Goal: Information Seeking & Learning: Check status

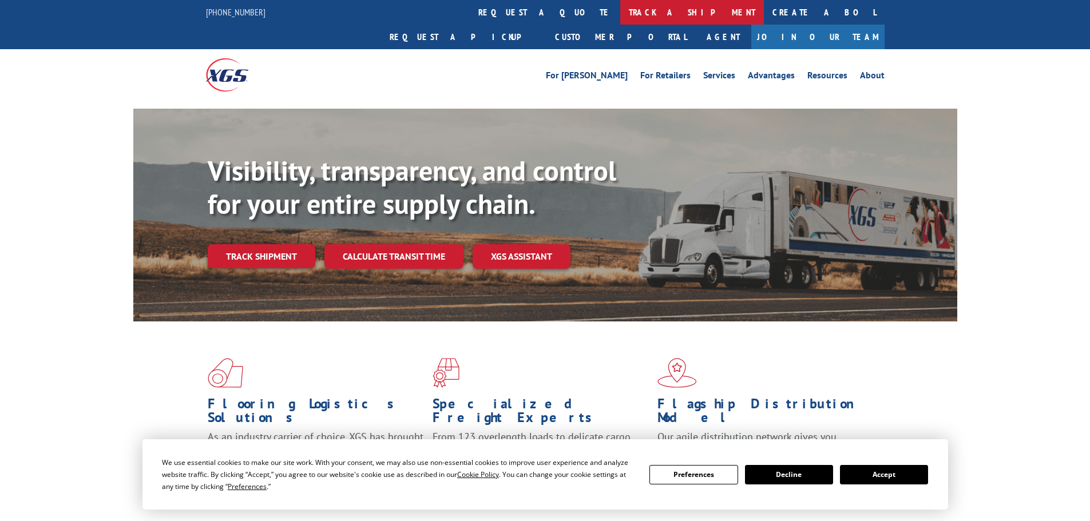
click at [620, 14] on link "track a shipment" at bounding box center [692, 12] width 144 height 25
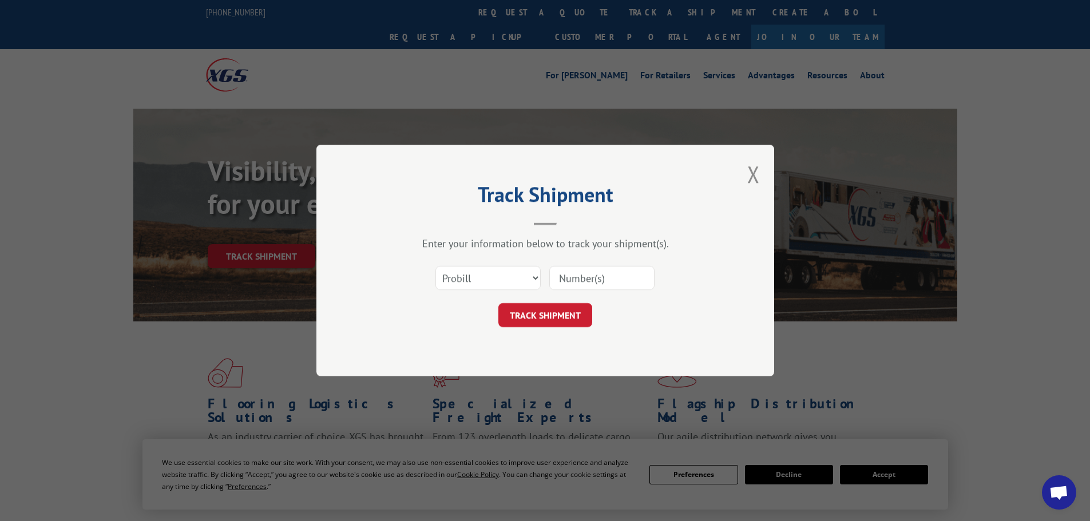
paste input "15340373"
type input "15340373"
click at [545, 310] on button "TRACK SHIPMENT" at bounding box center [545, 315] width 94 height 24
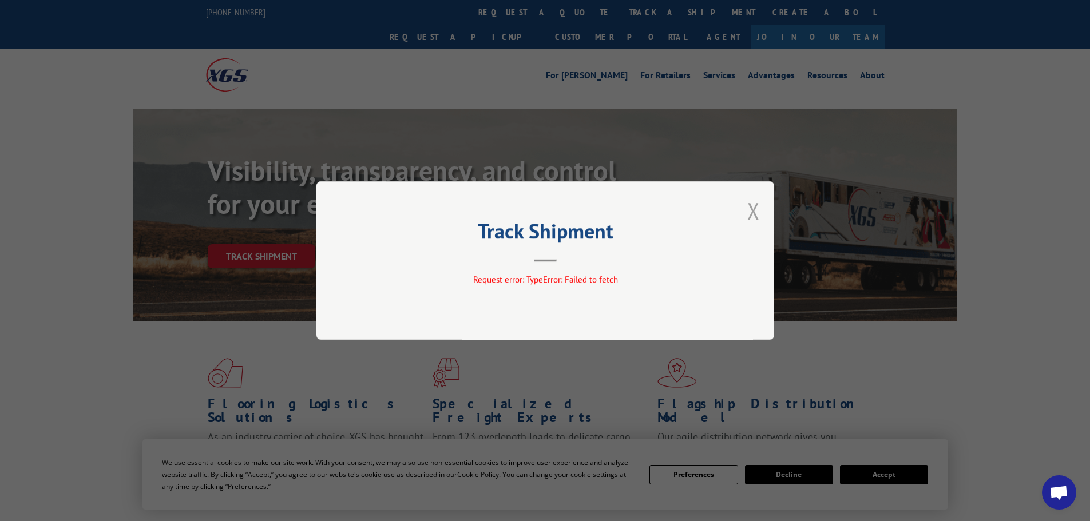
click at [749, 211] on button "Close modal" at bounding box center [753, 211] width 13 height 30
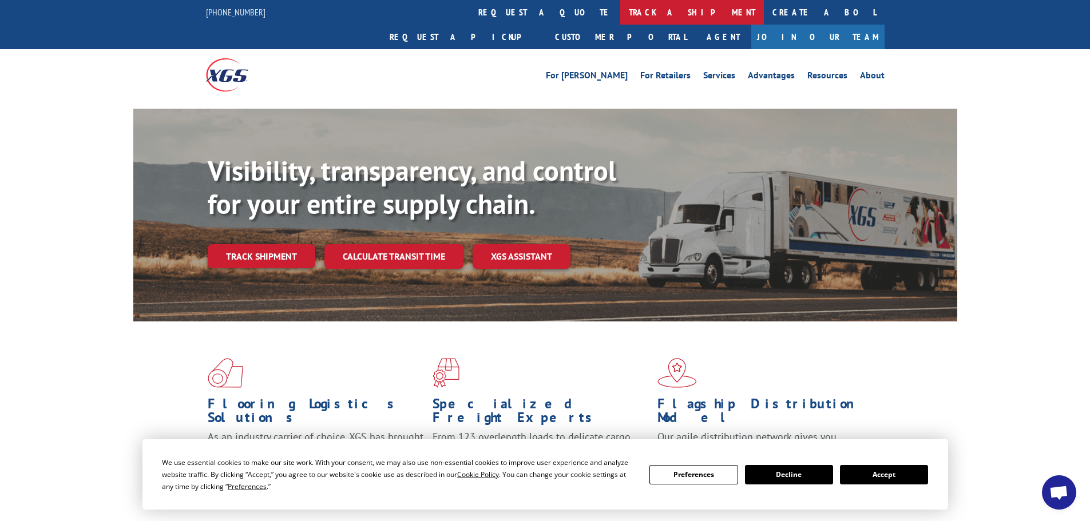
click at [620, 15] on link "track a shipment" at bounding box center [692, 12] width 144 height 25
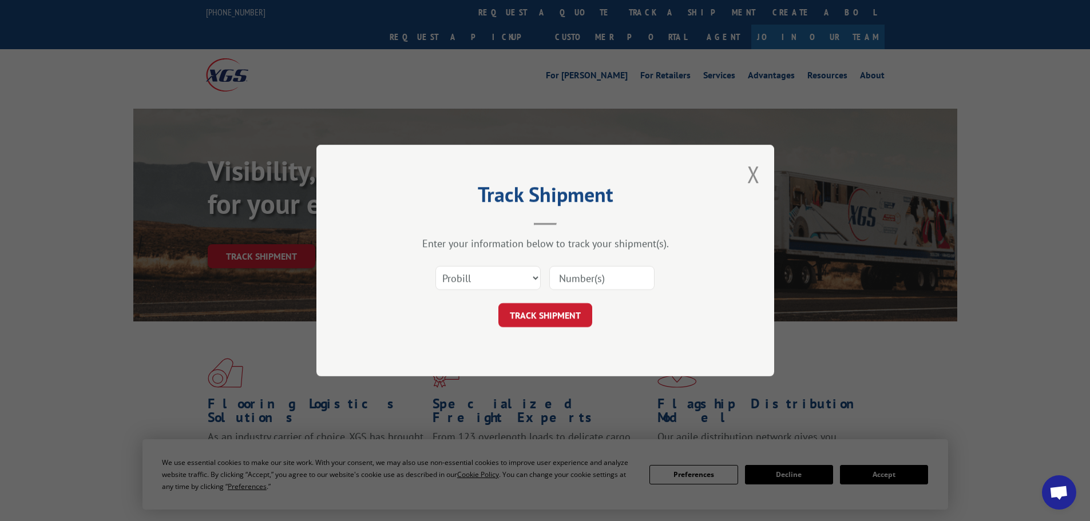
paste input "15340373"
type input "15340373"
click at [534, 311] on button "TRACK SHIPMENT" at bounding box center [545, 315] width 94 height 24
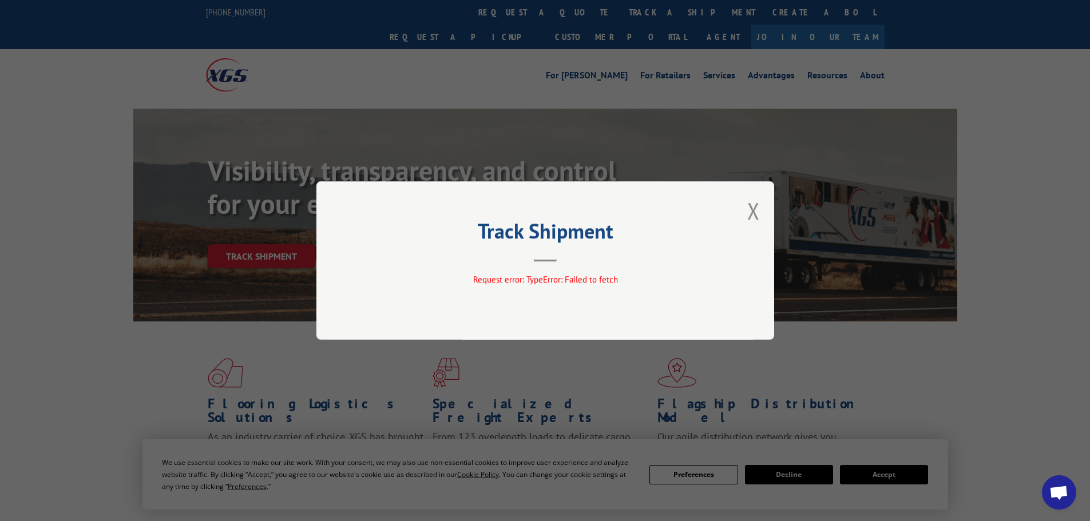
drag, startPoint x: 754, startPoint y: 217, endPoint x: 580, endPoint y: 106, distance: 206.6
click at [754, 216] on button "Close modal" at bounding box center [753, 211] width 13 height 30
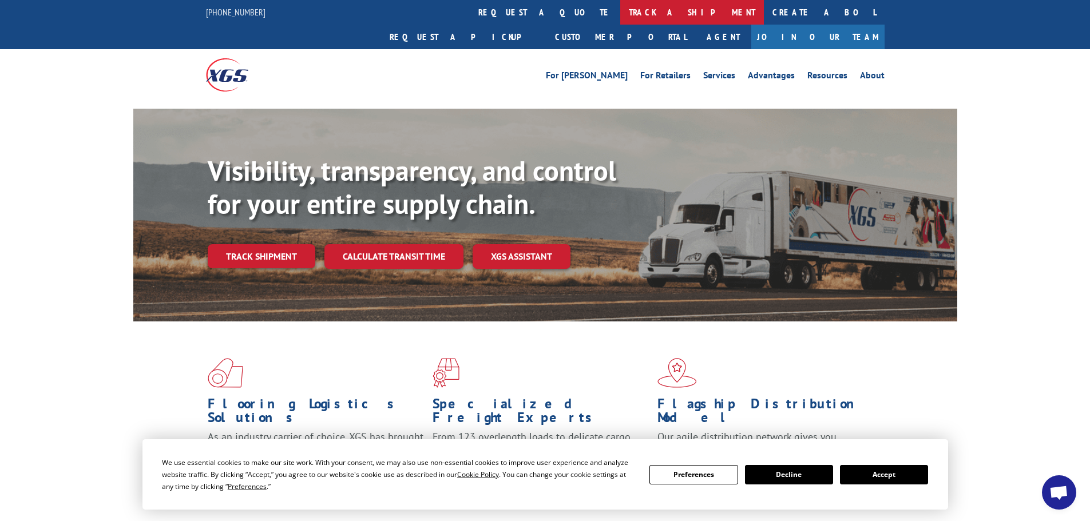
click at [620, 10] on link "track a shipment" at bounding box center [692, 12] width 144 height 25
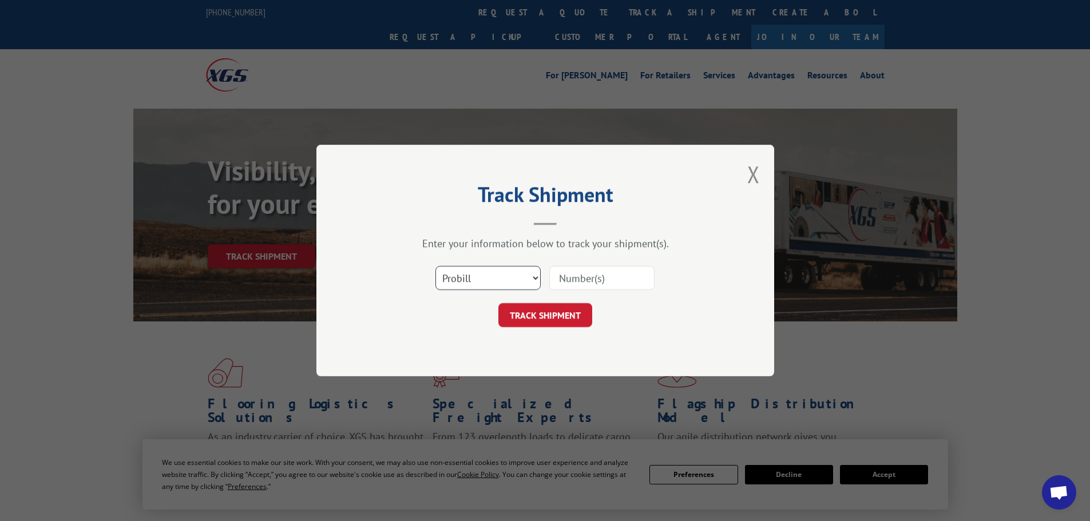
click at [533, 277] on select "Select category... Probill BOL PO" at bounding box center [487, 278] width 105 height 24
select select "po"
click at [435, 266] on select "Select category... Probill BOL PO" at bounding box center [487, 278] width 105 height 24
click at [581, 279] on input at bounding box center [601, 278] width 105 height 24
type input "40511859"
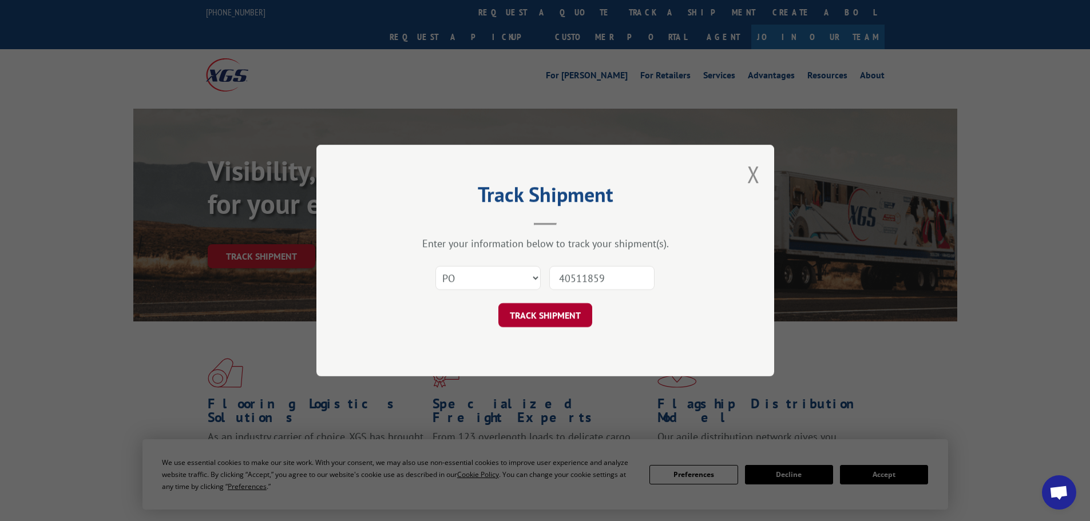
click at [559, 316] on button "TRACK SHIPMENT" at bounding box center [545, 315] width 94 height 24
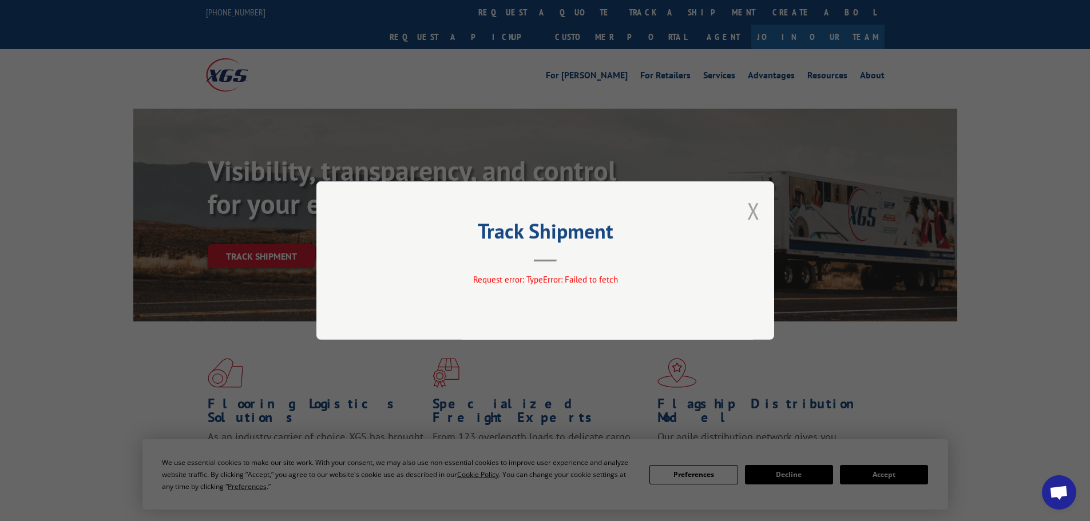
click at [754, 215] on button "Close modal" at bounding box center [753, 211] width 13 height 30
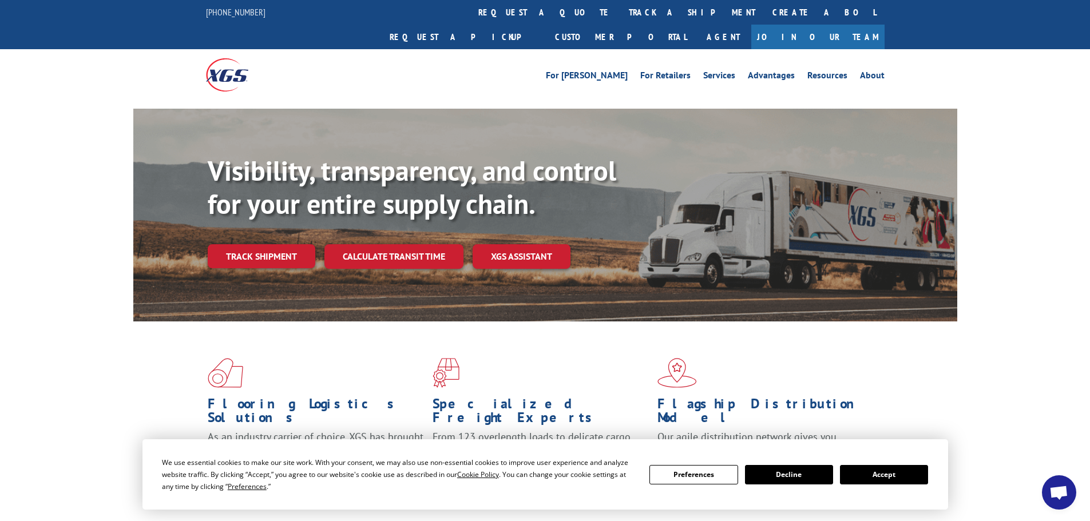
click at [620, 14] on link "track a shipment" at bounding box center [692, 12] width 144 height 25
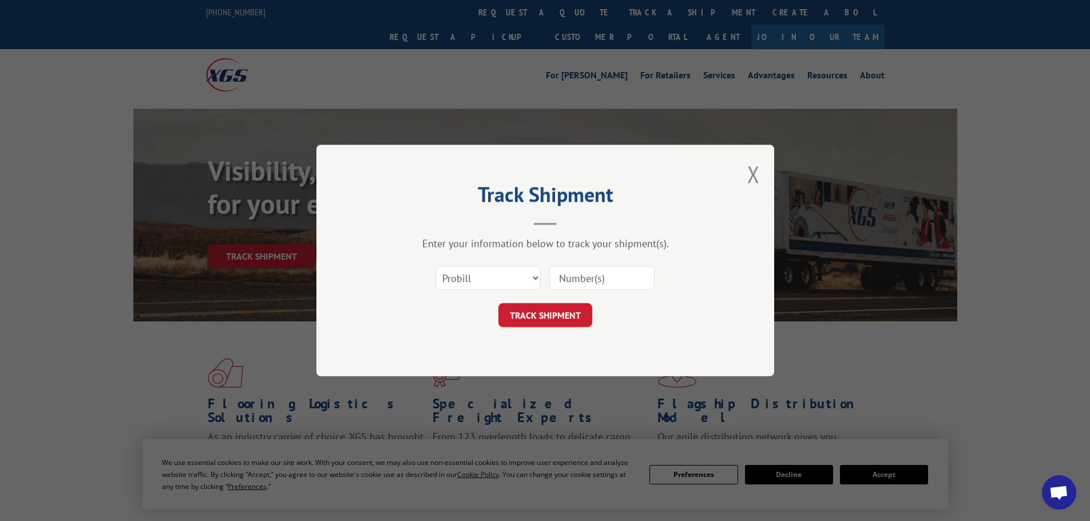
click at [585, 279] on input at bounding box center [601, 278] width 105 height 24
type input "15340367"
click at [557, 312] on button "TRACK SHIPMENT" at bounding box center [545, 315] width 94 height 24
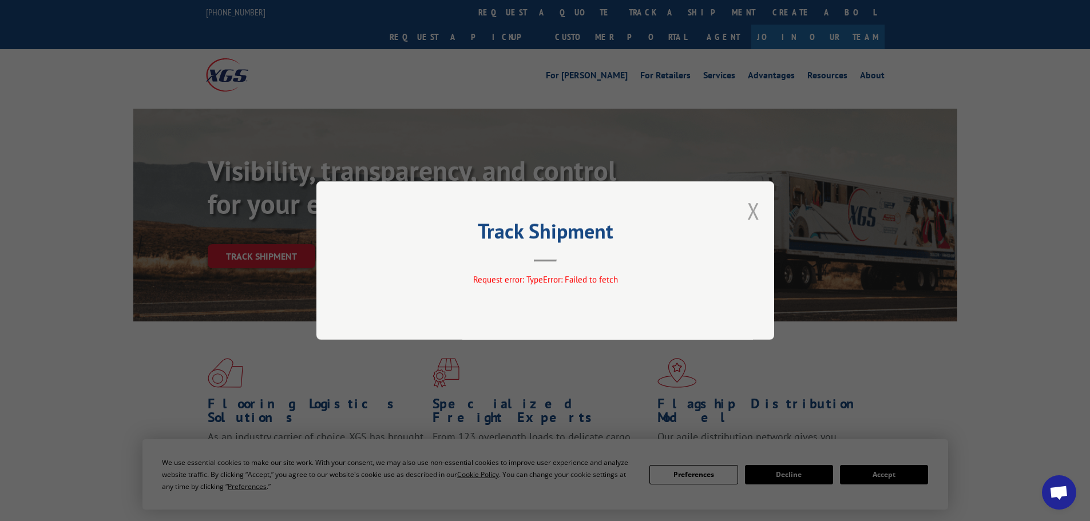
click at [755, 208] on button "Close modal" at bounding box center [753, 211] width 13 height 30
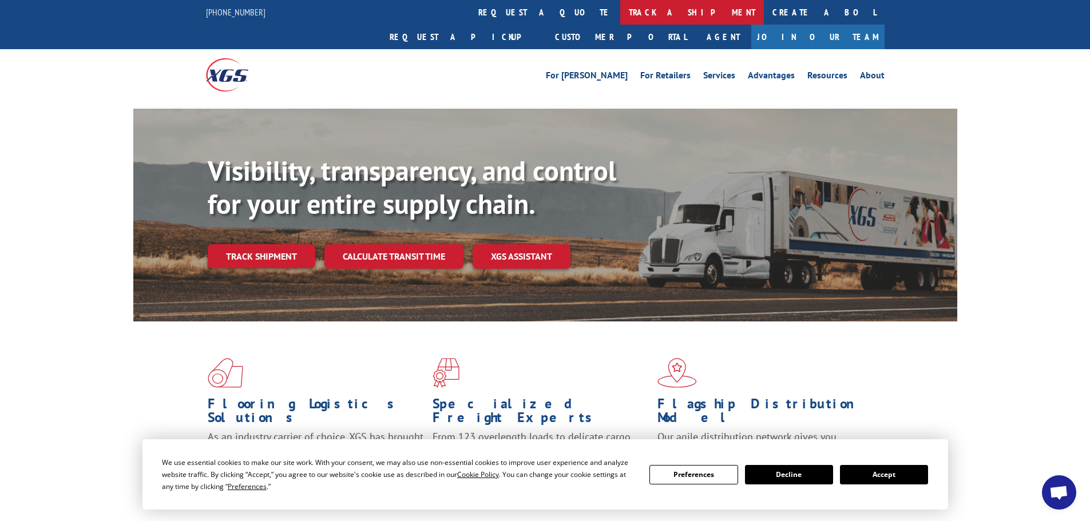
click at [620, 13] on link "track a shipment" at bounding box center [692, 12] width 144 height 25
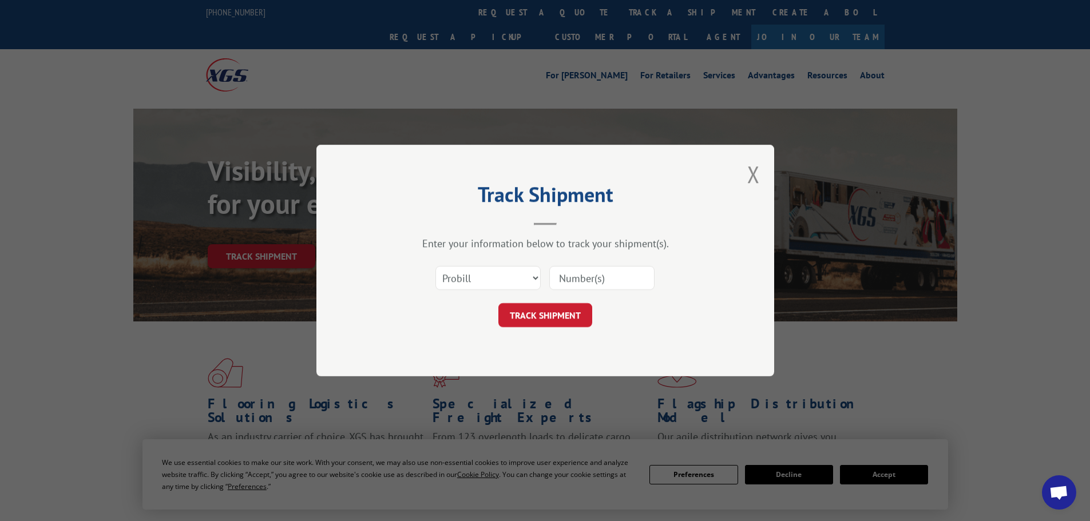
click at [581, 279] on input at bounding box center [601, 278] width 105 height 24
type input "15340374"
click button "TRACK SHIPMENT" at bounding box center [545, 315] width 94 height 24
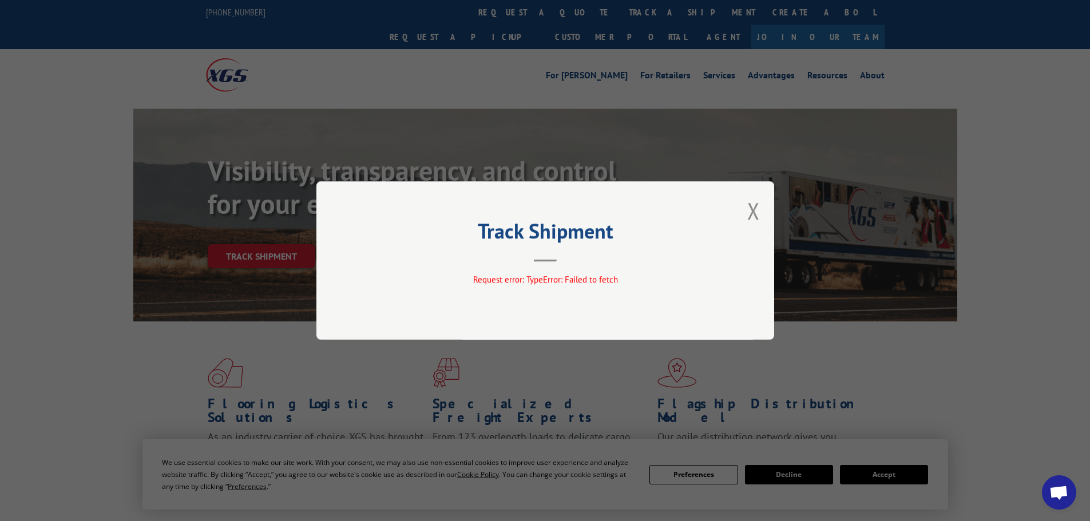
click at [765, 215] on div "Track Shipment Request error: TypeError: Failed to fetch" at bounding box center [545, 260] width 458 height 158
click at [755, 212] on button "Close modal" at bounding box center [753, 211] width 13 height 30
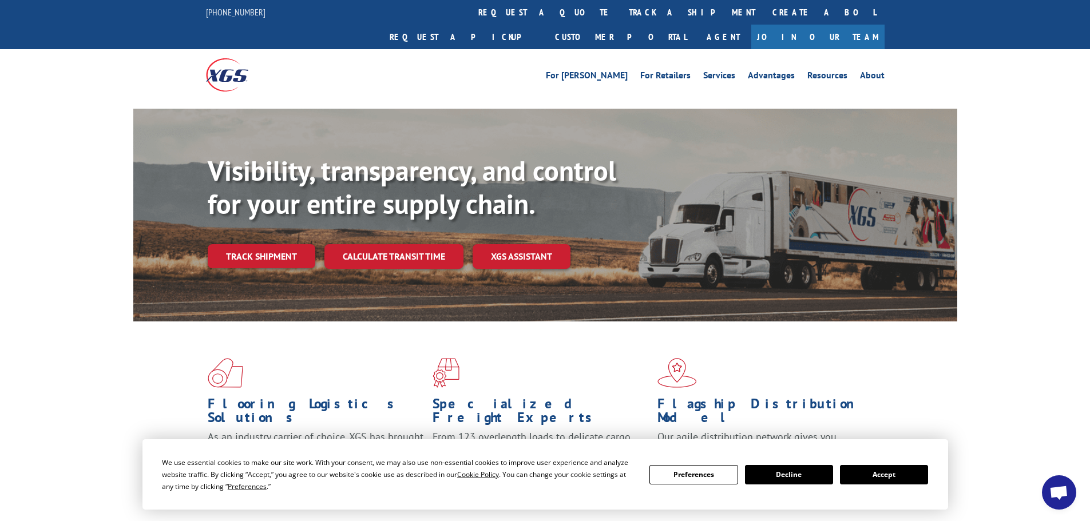
click at [620, 10] on link "track a shipment" at bounding box center [692, 12] width 144 height 25
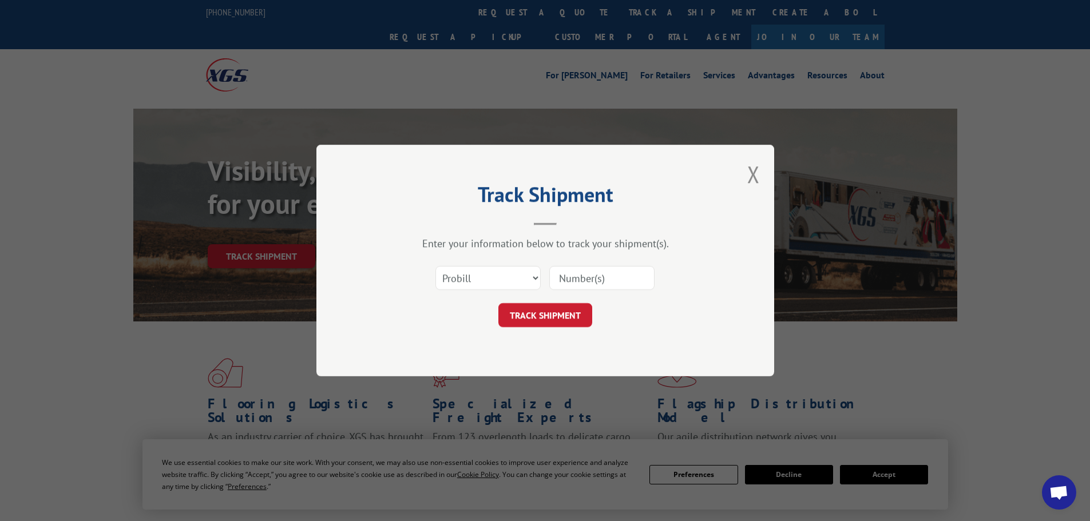
paste input "15472337"
type input "15472337"
click at [536, 320] on button "TRACK SHIPMENT" at bounding box center [545, 315] width 94 height 24
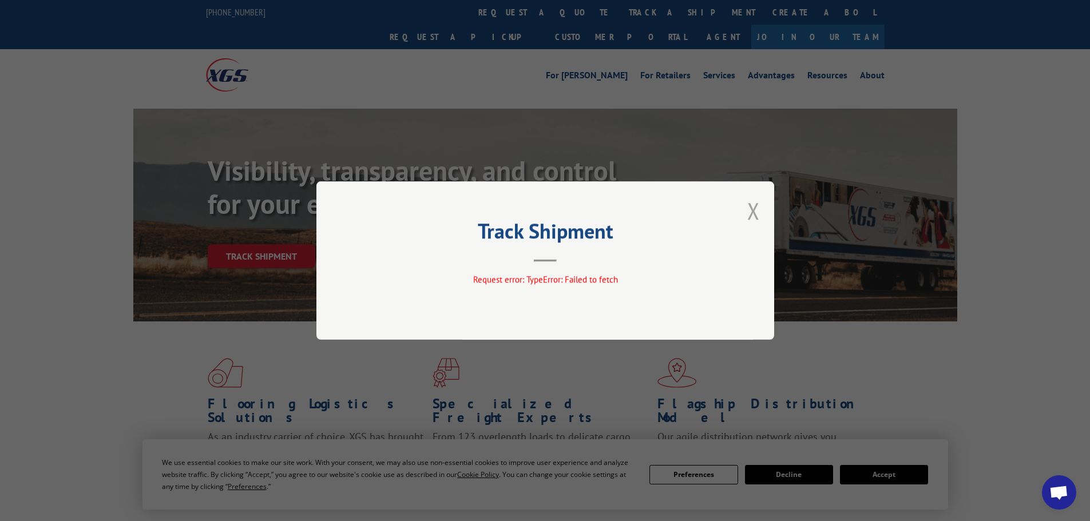
click at [749, 215] on button "Close modal" at bounding box center [753, 211] width 13 height 30
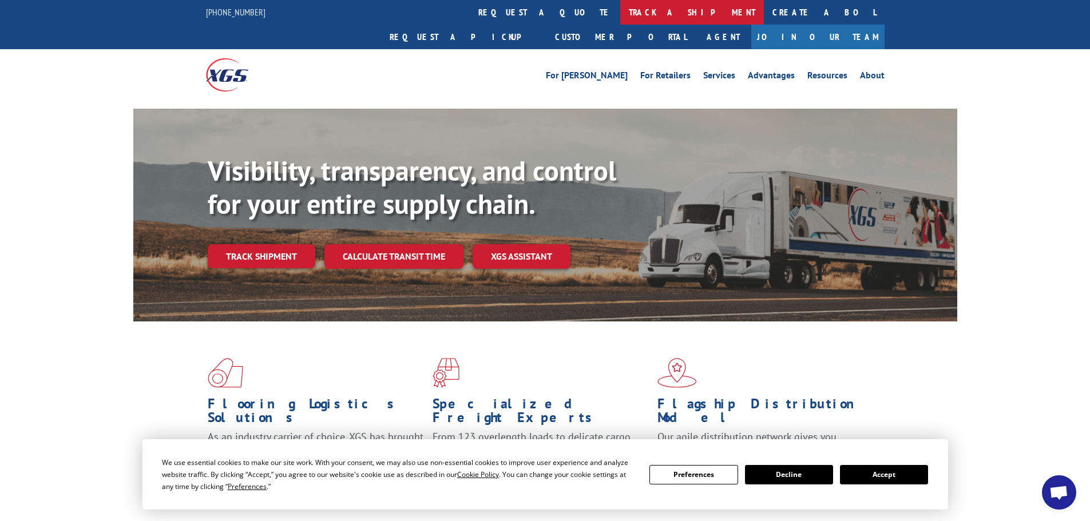
click at [620, 10] on link "track a shipment" at bounding box center [692, 12] width 144 height 25
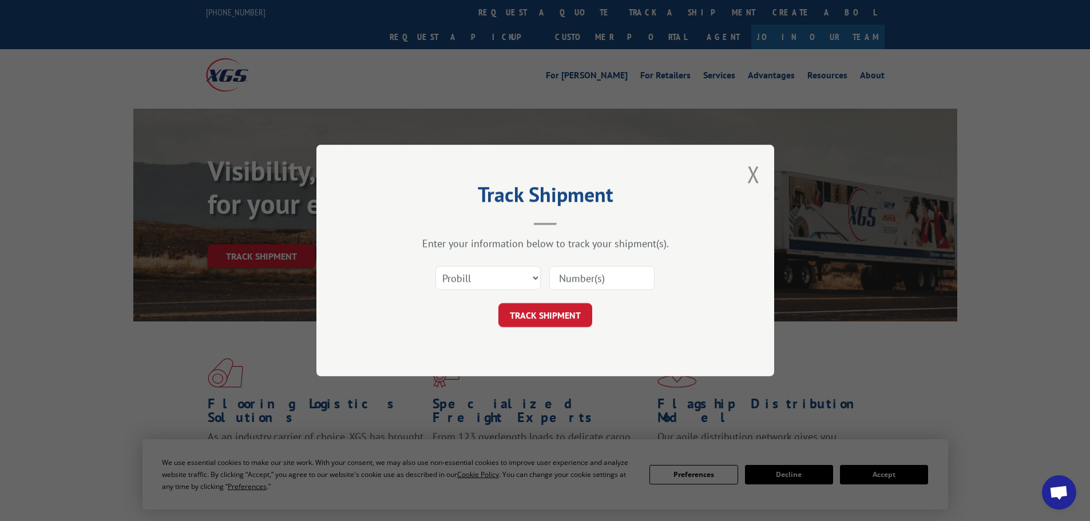
paste input "15472344"
type input "15472344"
click at [553, 316] on button "TRACK SHIPMENT" at bounding box center [545, 315] width 94 height 24
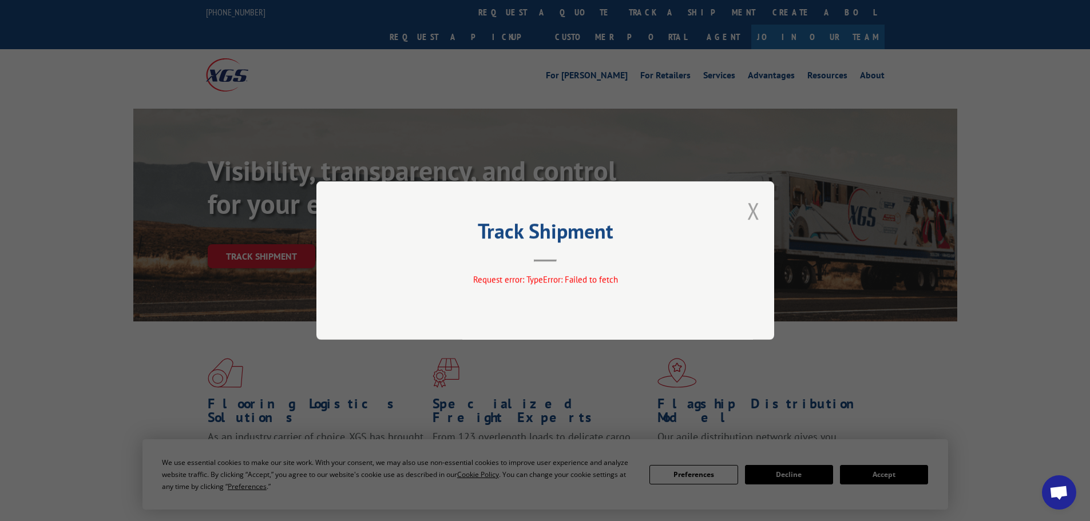
click at [750, 216] on button "Close modal" at bounding box center [753, 211] width 13 height 30
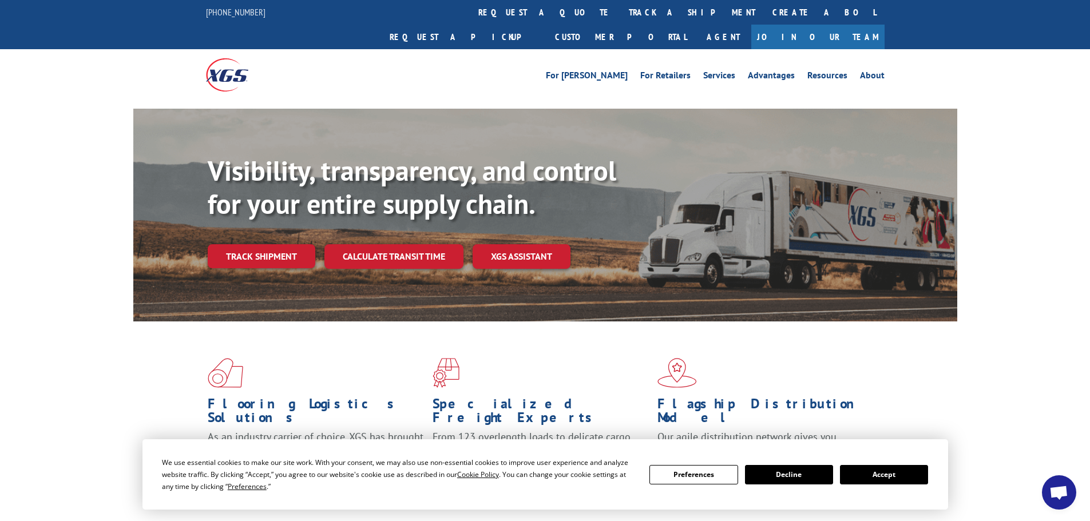
click at [620, 14] on link "track a shipment" at bounding box center [692, 12] width 144 height 25
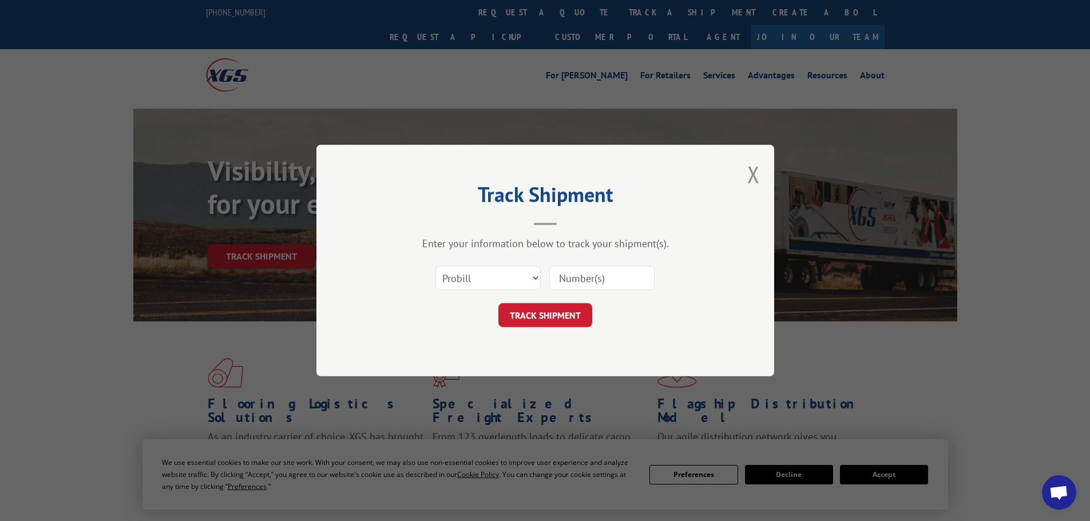
click at [566, 279] on input at bounding box center [601, 278] width 105 height 24
type input "15472344"
click at [557, 309] on button "TRACK SHIPMENT" at bounding box center [545, 315] width 94 height 24
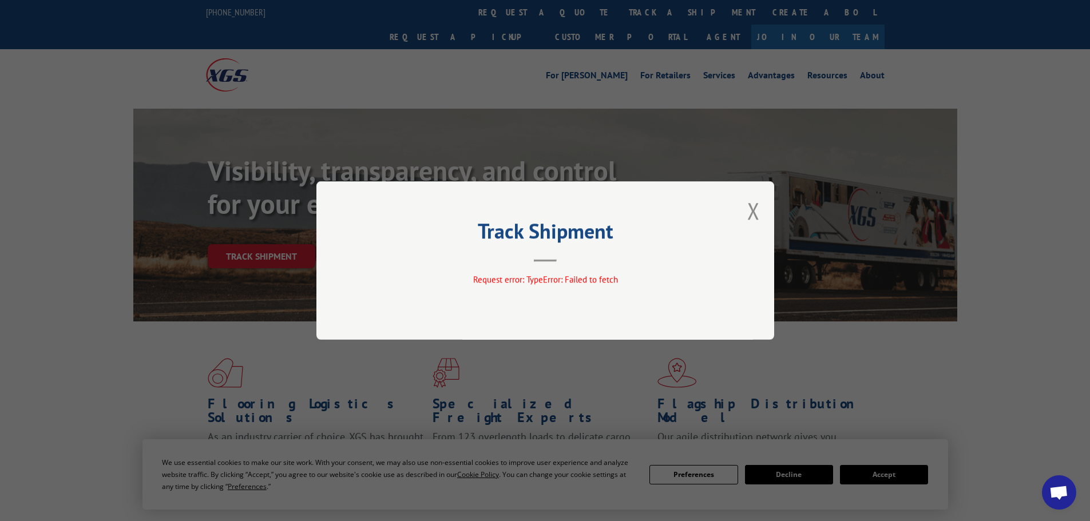
drag, startPoint x: 754, startPoint y: 215, endPoint x: 664, endPoint y: 196, distance: 92.4
click at [754, 214] on button "Close modal" at bounding box center [753, 211] width 13 height 30
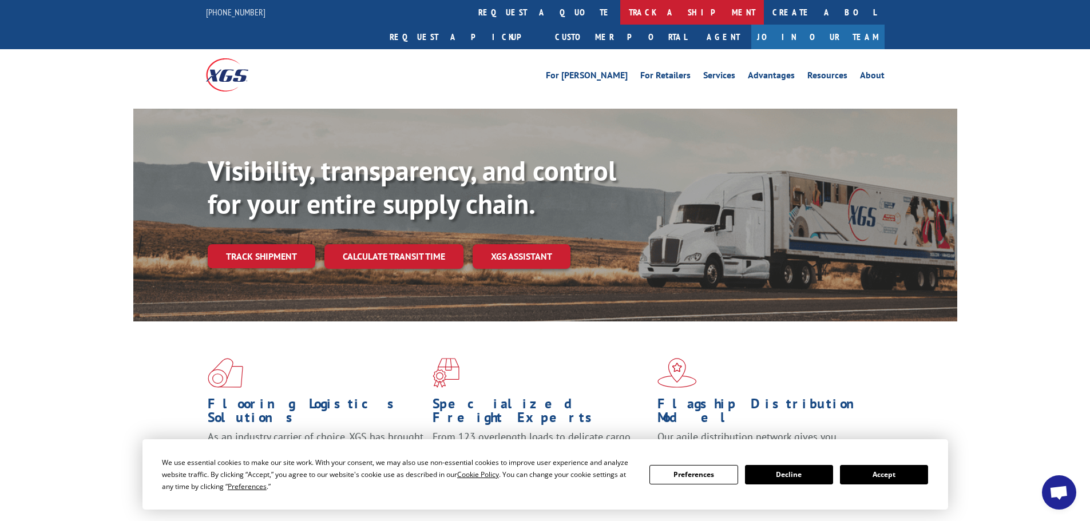
click at [620, 14] on link "track a shipment" at bounding box center [692, 12] width 144 height 25
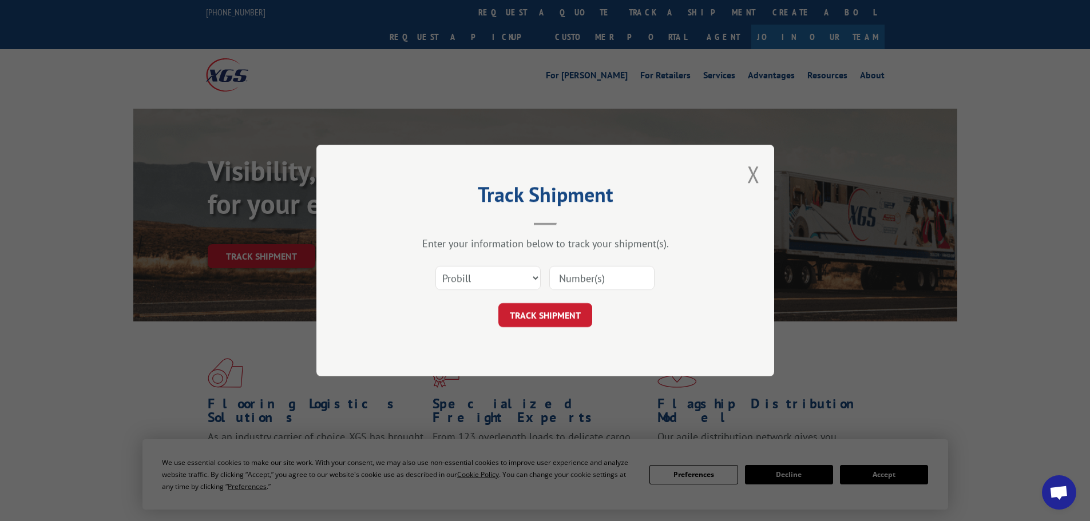
click at [589, 282] on input at bounding box center [601, 278] width 105 height 24
type input "17613156"
click button "TRACK SHIPMENT" at bounding box center [545, 315] width 94 height 24
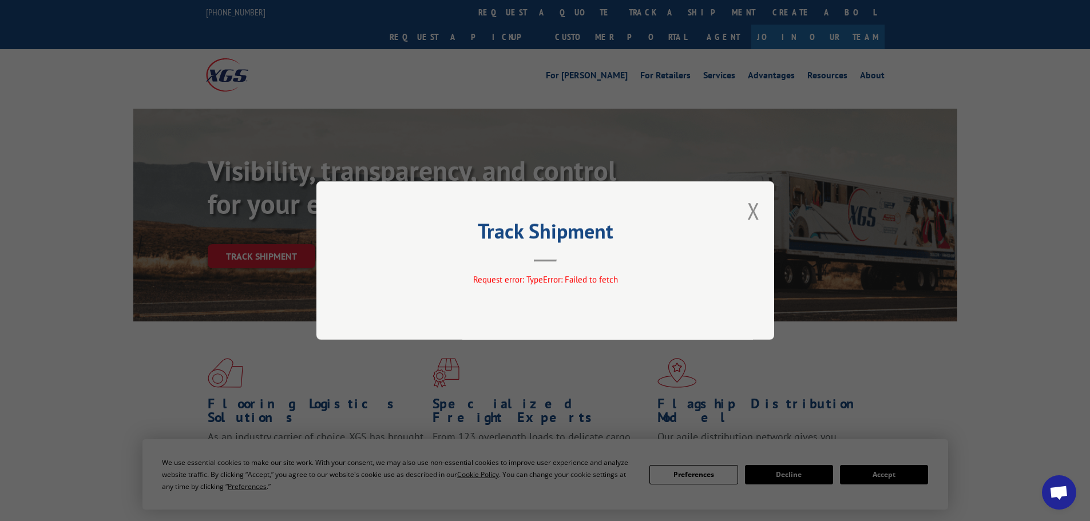
click at [752, 211] on button "Close modal" at bounding box center [753, 211] width 13 height 30
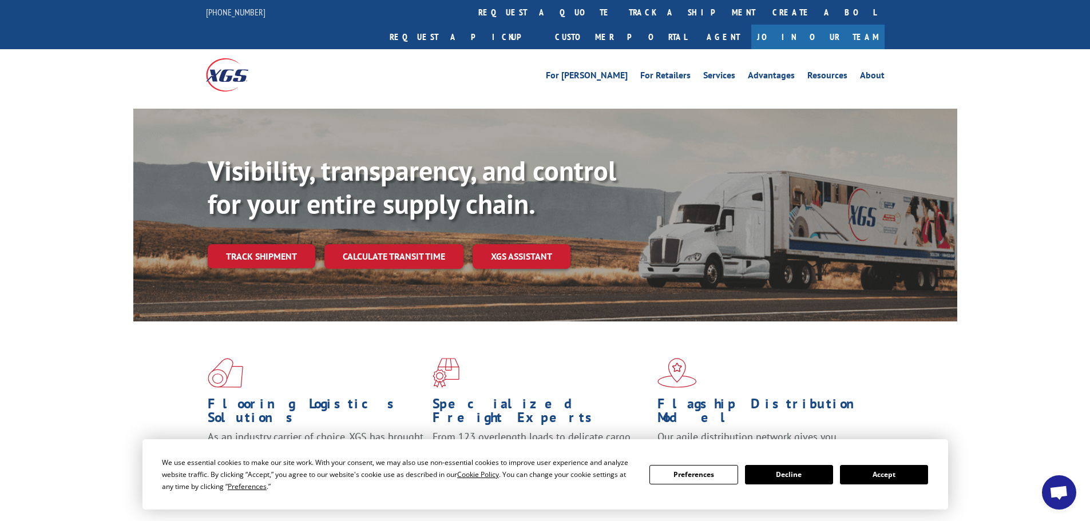
drag, startPoint x: 521, startPoint y: 11, endPoint x: 530, endPoint y: 102, distance: 90.9
click at [620, 11] on link "track a shipment" at bounding box center [692, 12] width 144 height 25
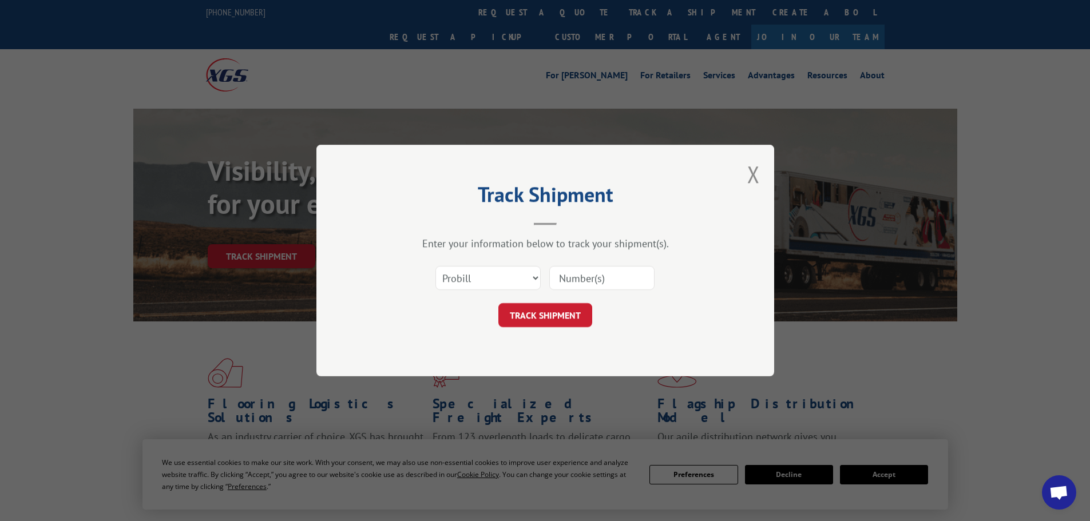
click at [573, 277] on input at bounding box center [601, 278] width 105 height 24
type input "17613156"
click at [571, 320] on button "TRACK SHIPMENT" at bounding box center [545, 315] width 94 height 24
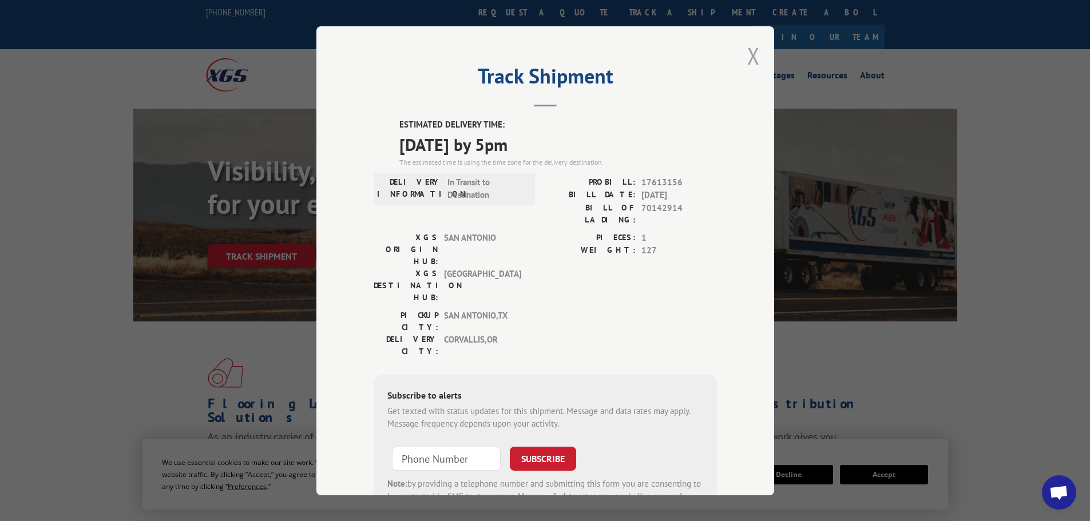
click at [753, 55] on button "Close modal" at bounding box center [753, 56] width 13 height 30
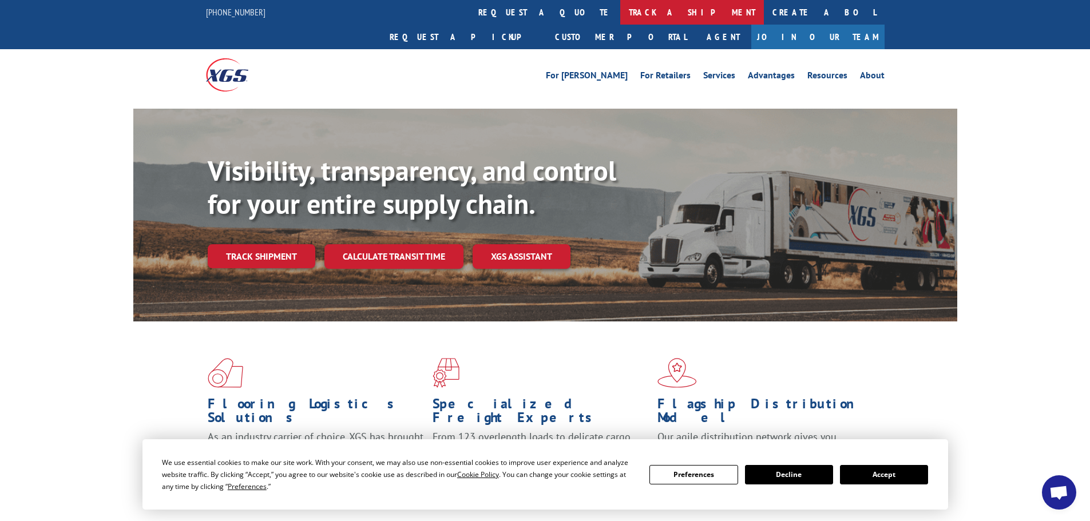
click at [620, 12] on link "track a shipment" at bounding box center [692, 12] width 144 height 25
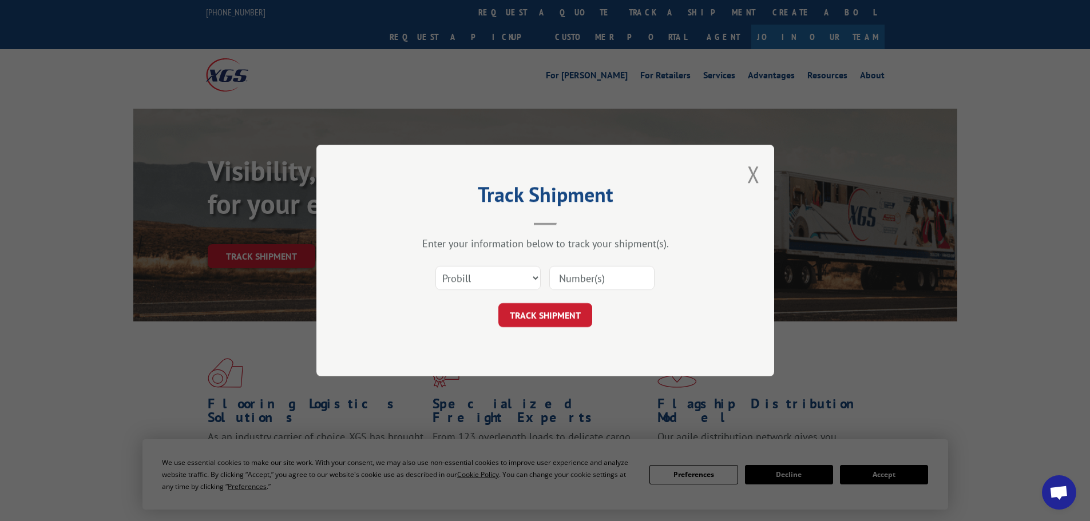
click at [590, 280] on input at bounding box center [601, 278] width 105 height 24
type input "15472344"
click button "TRACK SHIPMENT" at bounding box center [545, 315] width 94 height 24
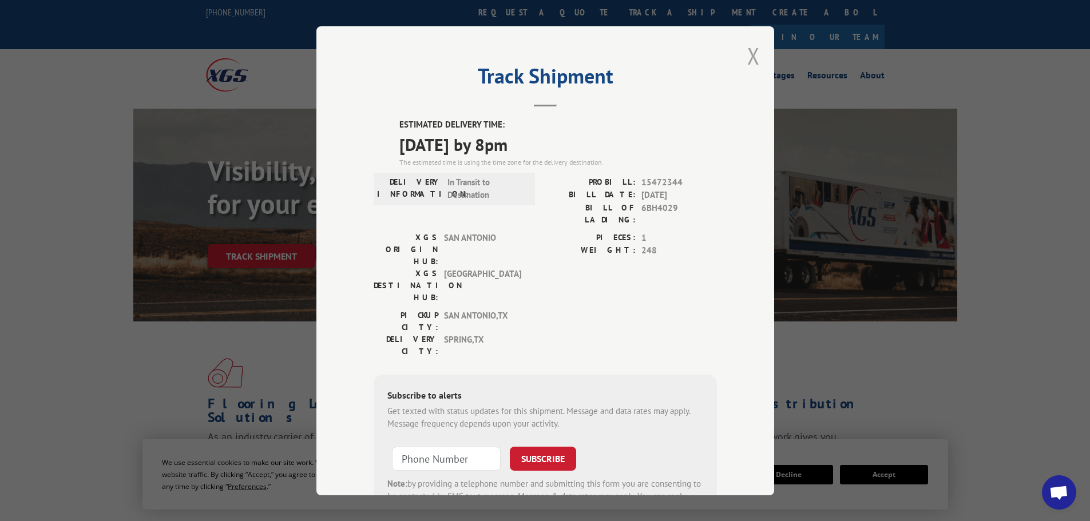
click at [752, 55] on button "Close modal" at bounding box center [753, 56] width 13 height 30
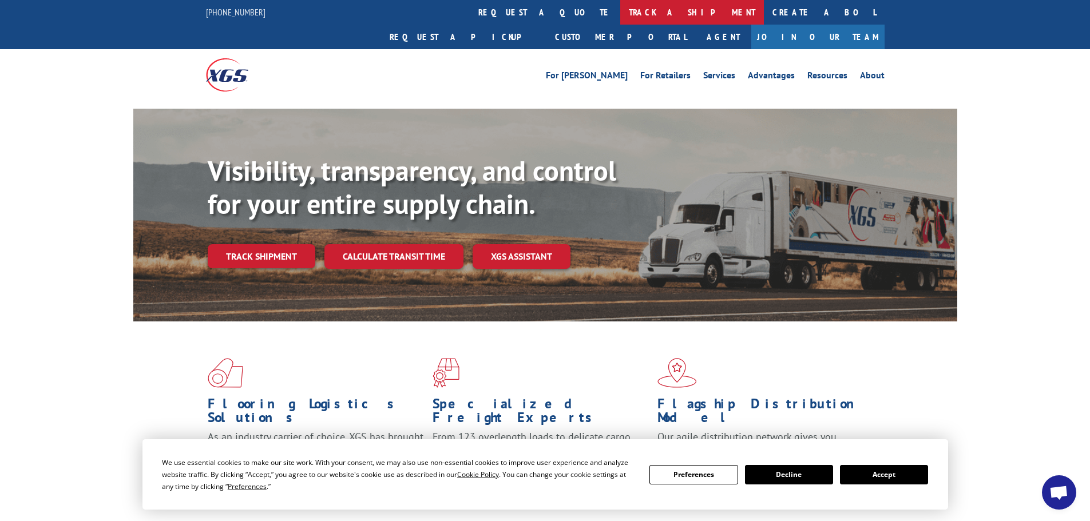
click at [620, 11] on link "track a shipment" at bounding box center [692, 12] width 144 height 25
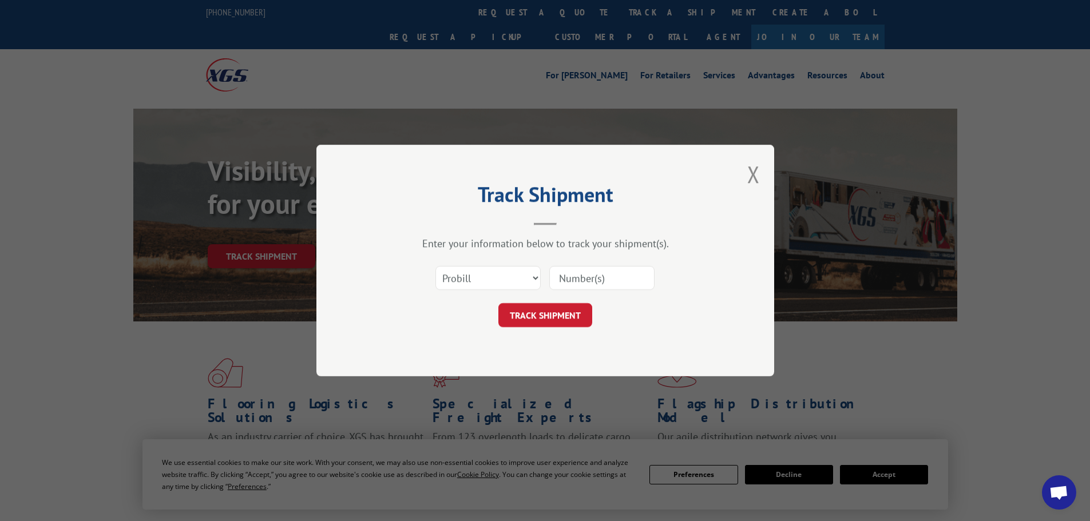
click at [576, 281] on input at bounding box center [601, 278] width 105 height 24
type input "15472344"
click button "TRACK SHIPMENT" at bounding box center [545, 315] width 94 height 24
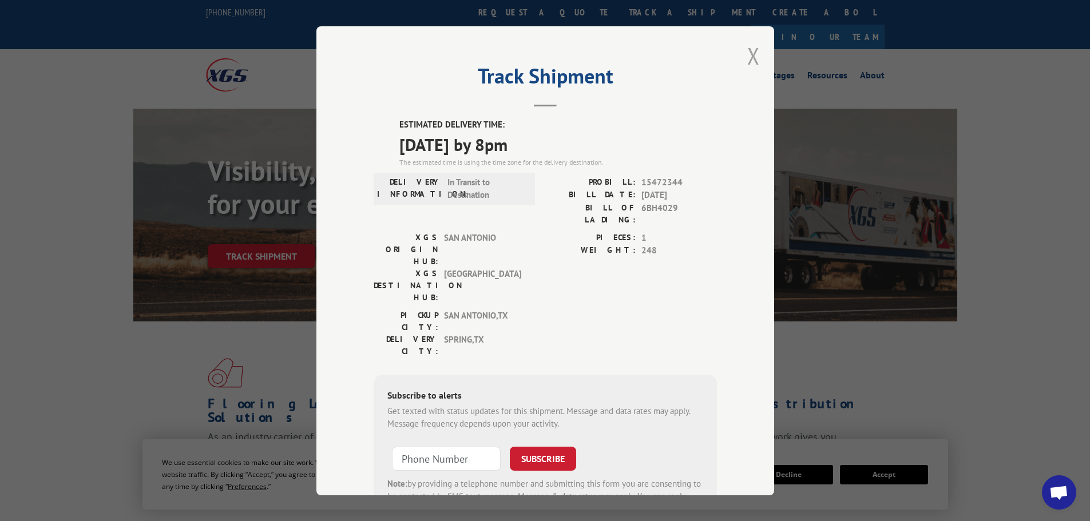
click at [748, 58] on button "Close modal" at bounding box center [753, 56] width 13 height 30
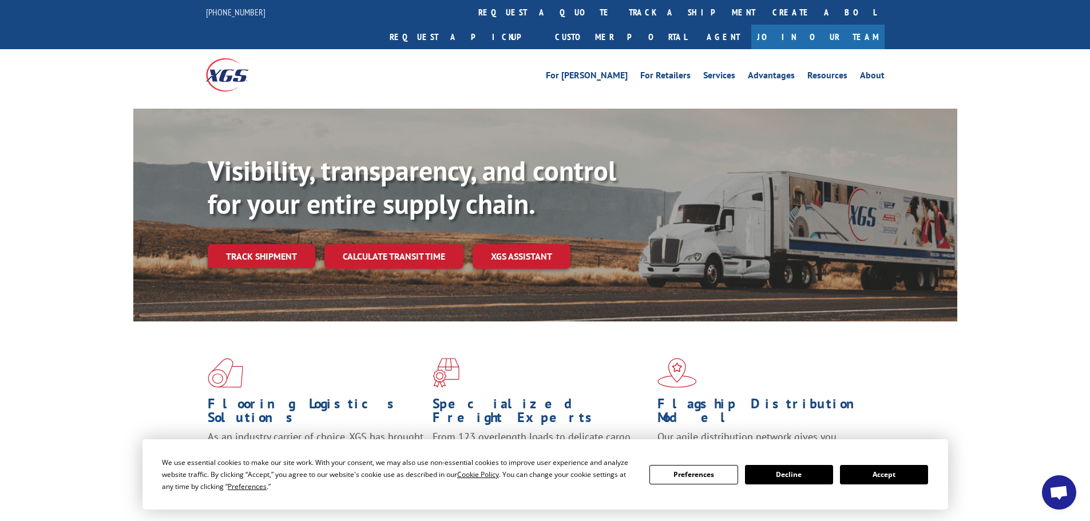
click at [620, 8] on link "track a shipment" at bounding box center [692, 12] width 144 height 25
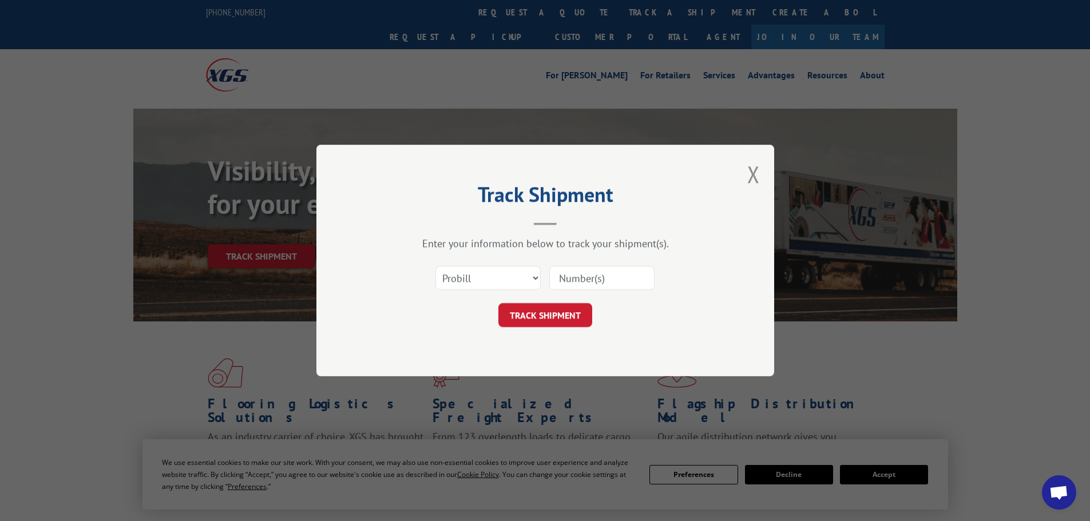
paste input "15472337"
type input "15472337"
click at [553, 316] on button "TRACK SHIPMENT" at bounding box center [545, 315] width 94 height 24
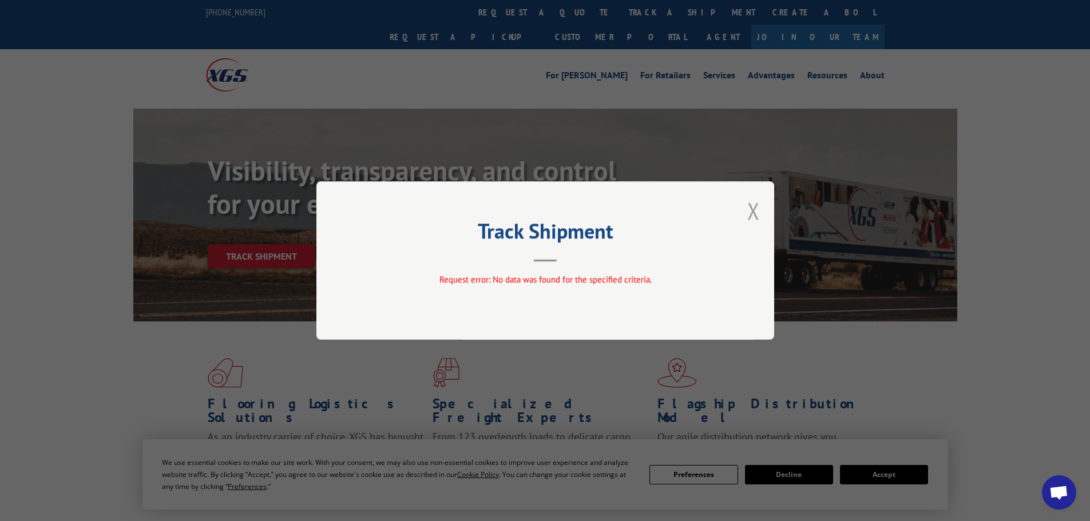
click at [751, 217] on button "Close modal" at bounding box center [753, 211] width 13 height 30
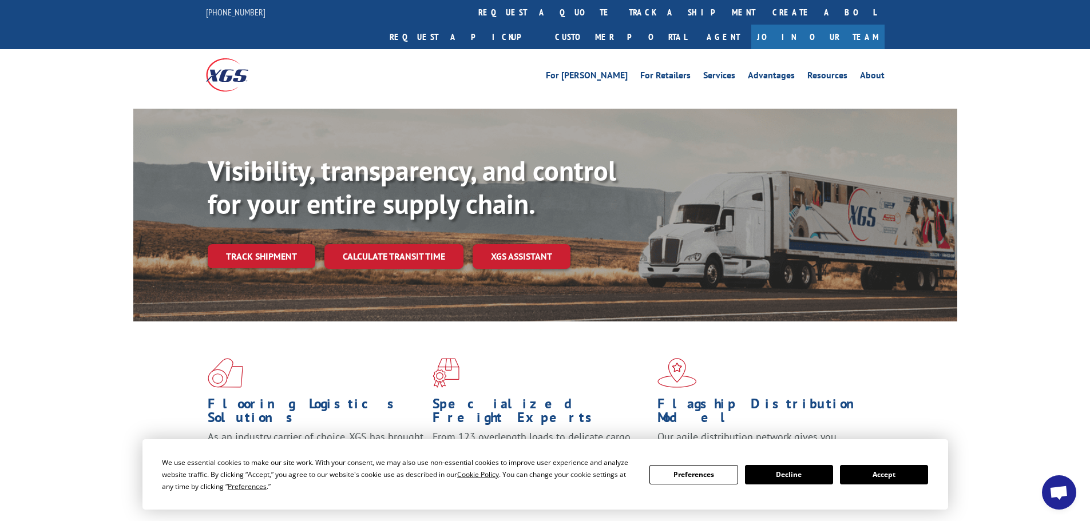
click at [620, 13] on link "track a shipment" at bounding box center [692, 12] width 144 height 25
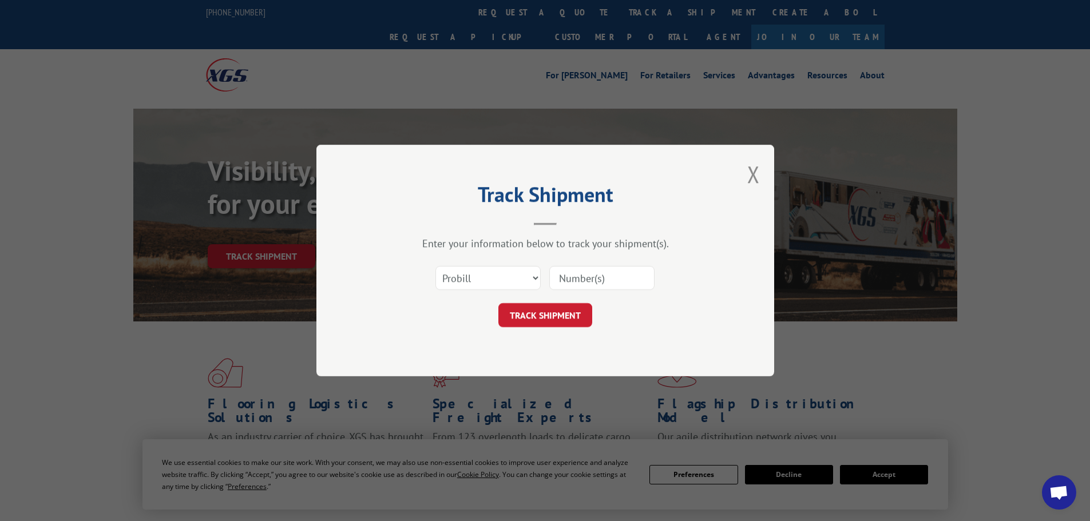
click at [565, 284] on input at bounding box center [601, 278] width 105 height 24
type input "15472336"
click button "TRACK SHIPMENT" at bounding box center [545, 315] width 94 height 24
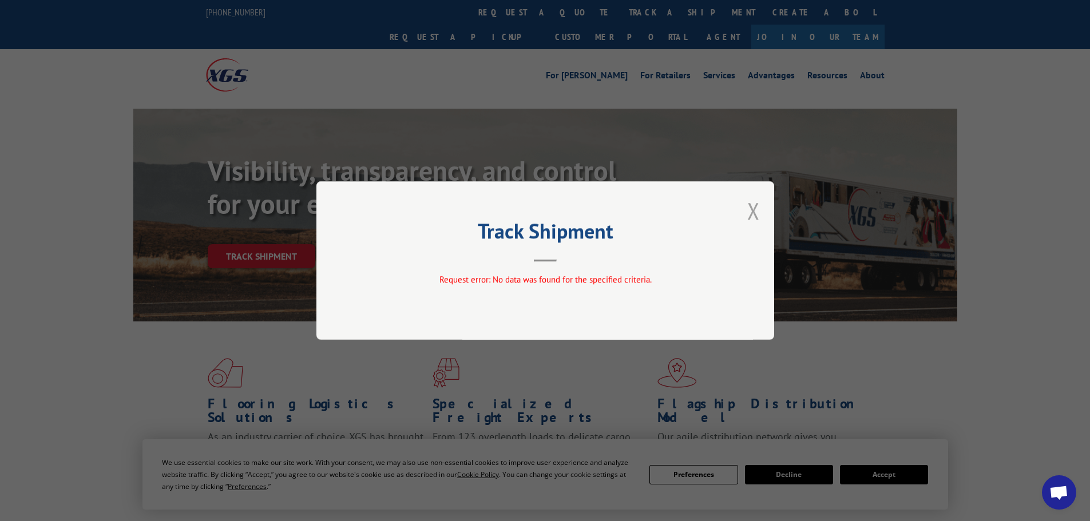
click at [755, 215] on button "Close modal" at bounding box center [753, 211] width 13 height 30
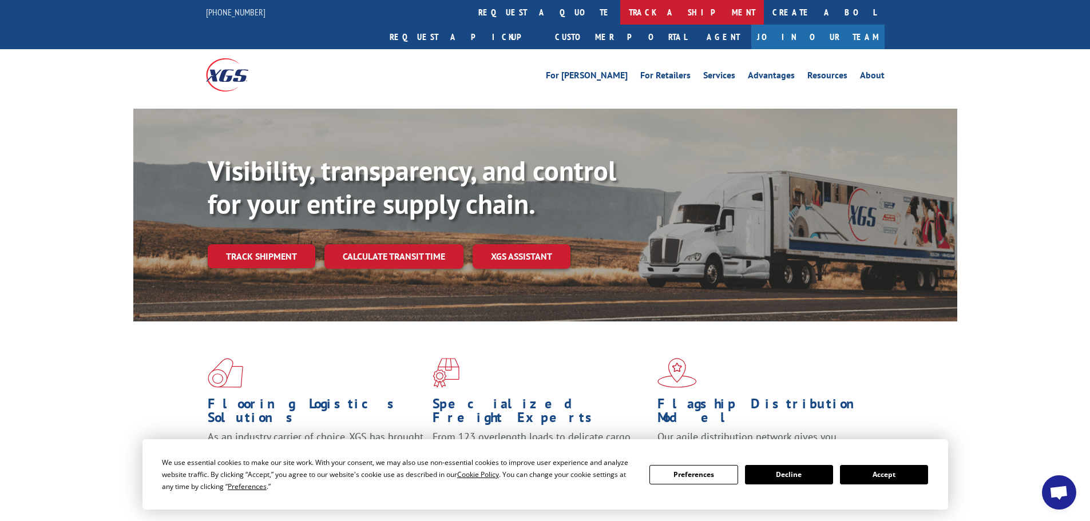
click at [620, 15] on link "track a shipment" at bounding box center [692, 12] width 144 height 25
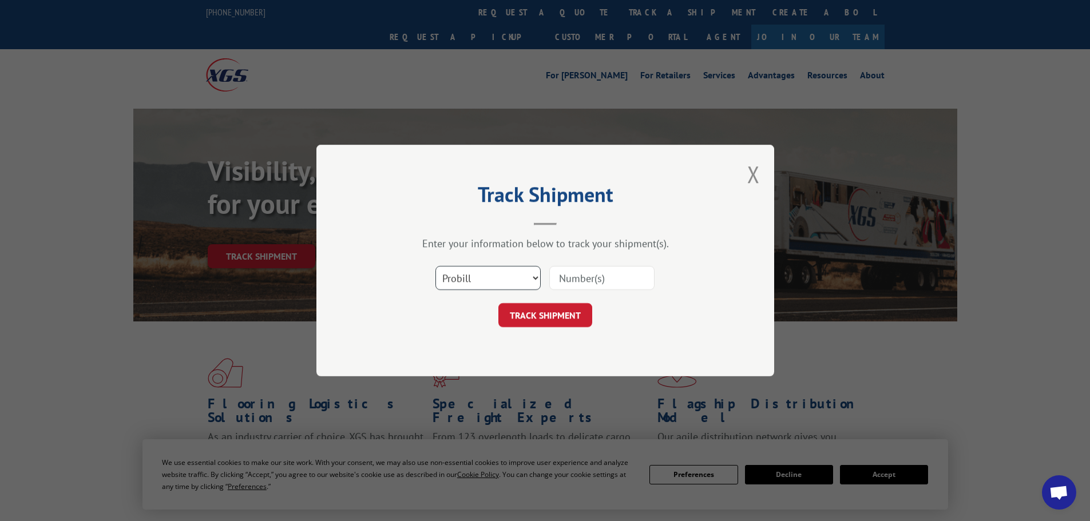
click at [501, 280] on select "Select category... Probill BOL PO" at bounding box center [487, 278] width 105 height 24
select select "po"
click at [435, 266] on select "Select category... Probill BOL PO" at bounding box center [487, 278] width 105 height 24
click at [590, 277] on input at bounding box center [601, 278] width 105 height 24
paste input "89511367"
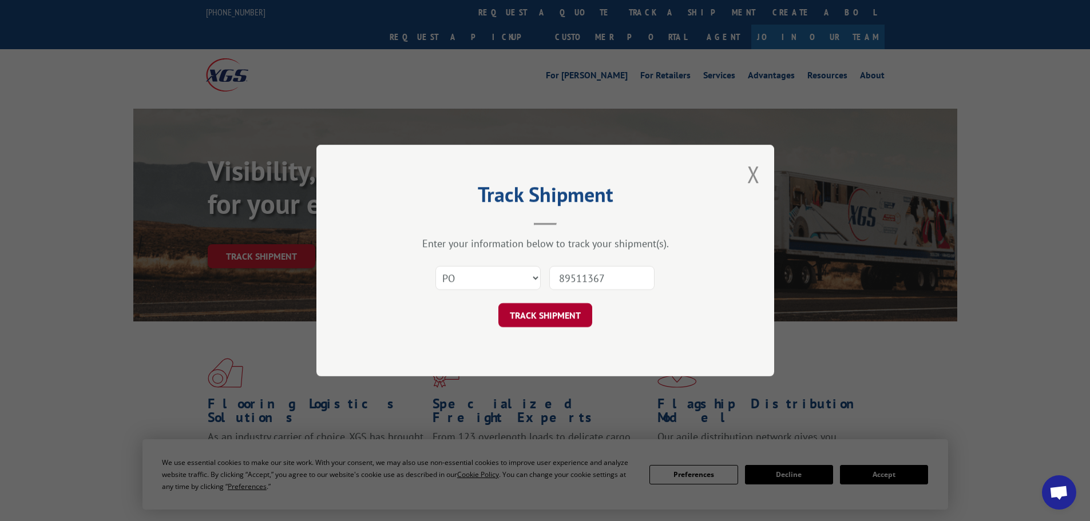
type input "89511367"
click at [563, 310] on button "TRACK SHIPMENT" at bounding box center [545, 315] width 94 height 24
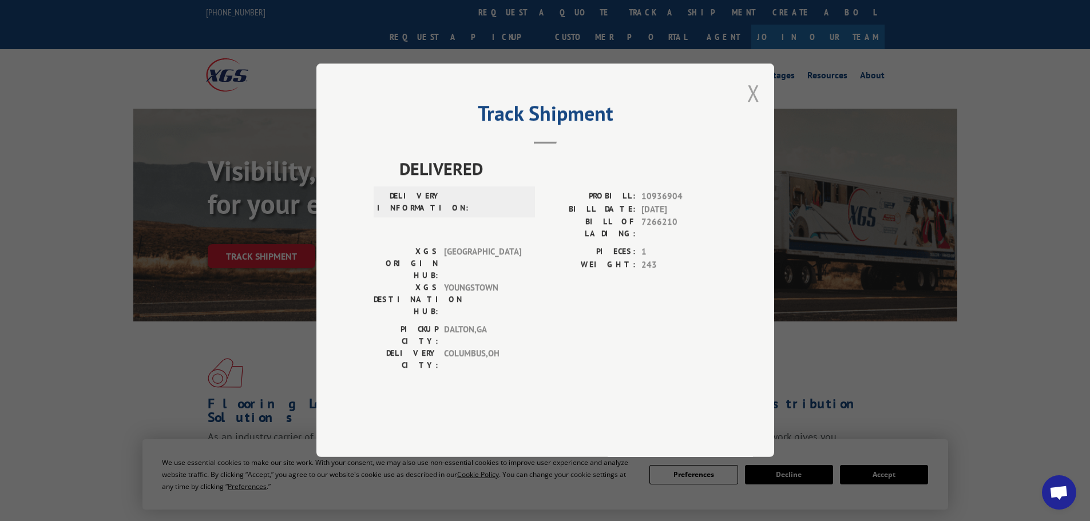
click at [757, 108] on button "Close modal" at bounding box center [753, 93] width 13 height 30
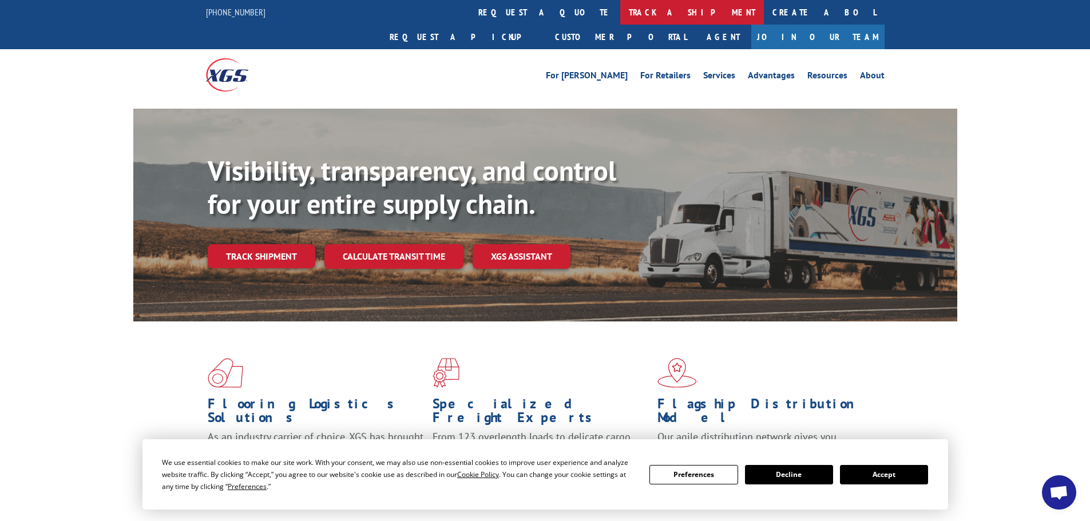
click at [620, 13] on link "track a shipment" at bounding box center [692, 12] width 144 height 25
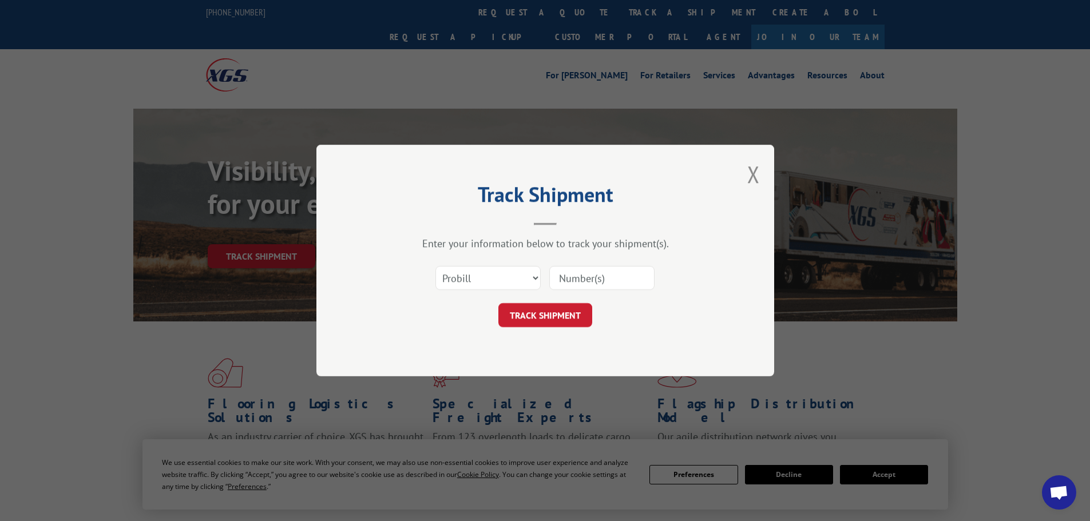
paste input "15472337"
type input "15472337"
click at [560, 320] on button "TRACK SHIPMENT" at bounding box center [545, 315] width 94 height 24
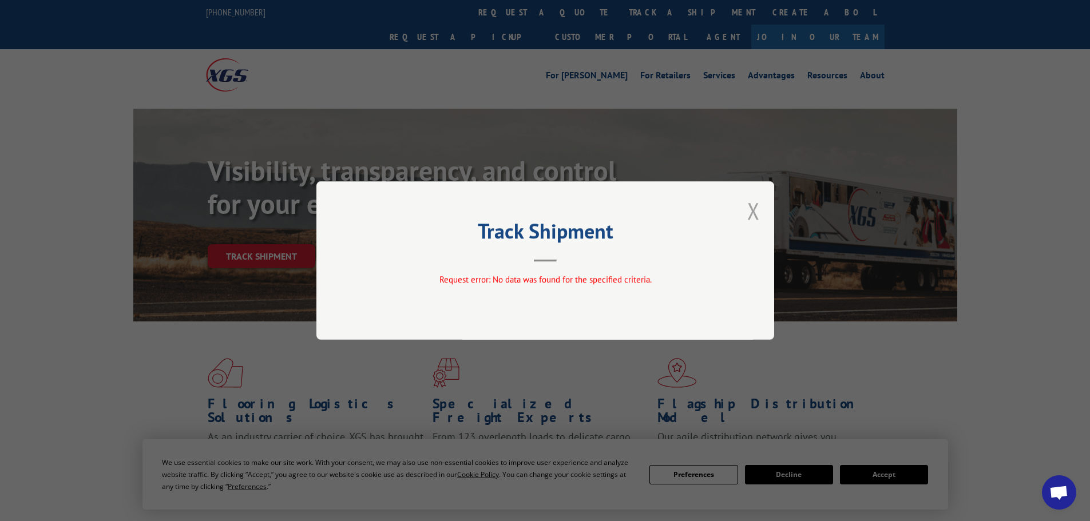
click at [751, 213] on button "Close modal" at bounding box center [753, 211] width 13 height 30
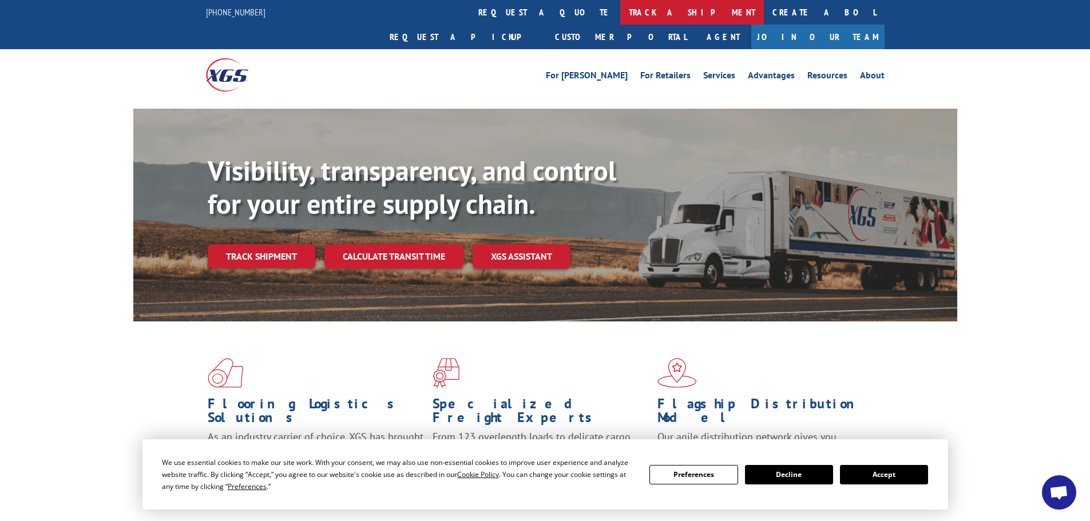
click at [620, 10] on link "track a shipment" at bounding box center [692, 12] width 144 height 25
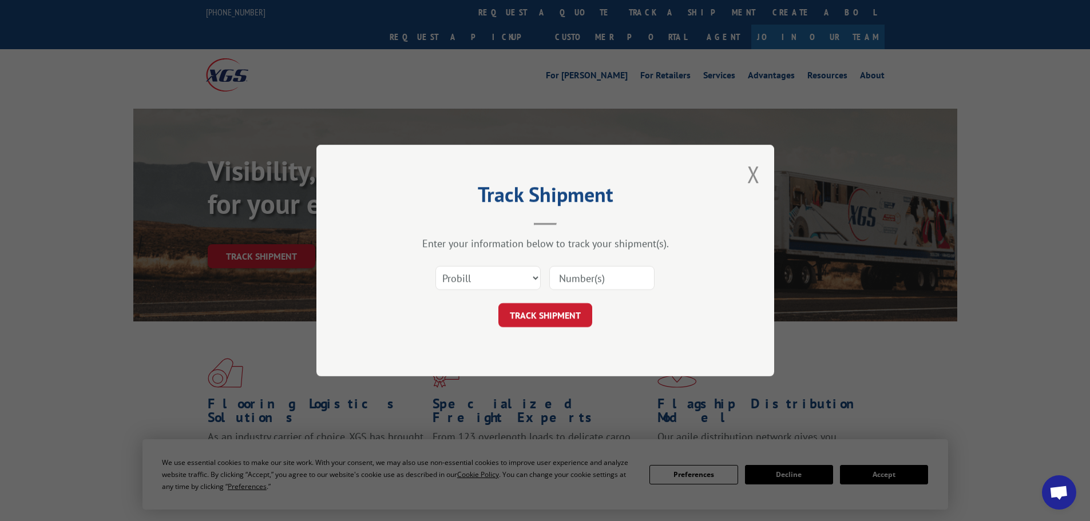
click at [598, 286] on input at bounding box center [601, 278] width 105 height 24
type input "4"
type input "15340335"
click button "TRACK SHIPMENT" at bounding box center [545, 315] width 94 height 24
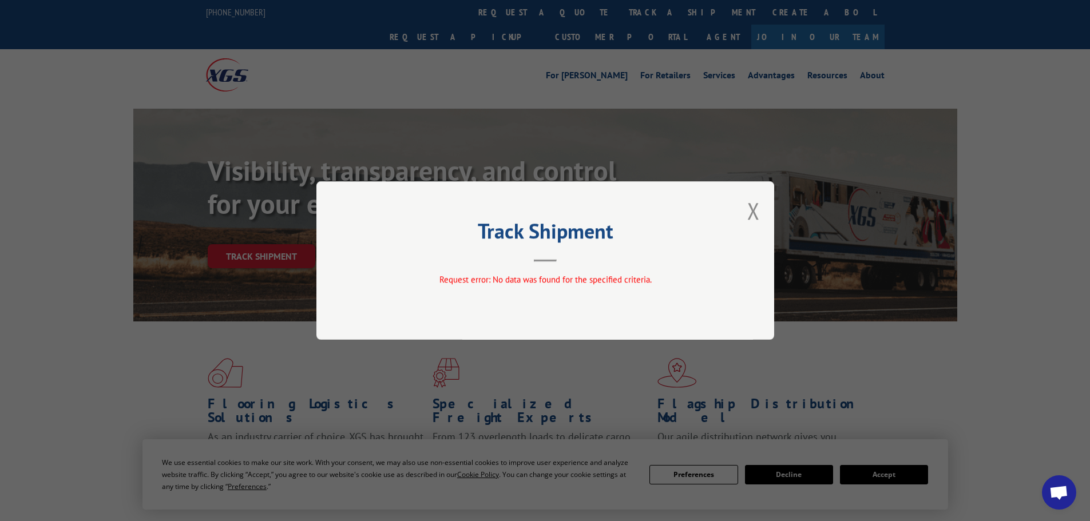
drag, startPoint x: 755, startPoint y: 210, endPoint x: 638, endPoint y: 156, distance: 128.5
click at [753, 210] on button "Close modal" at bounding box center [753, 211] width 13 height 30
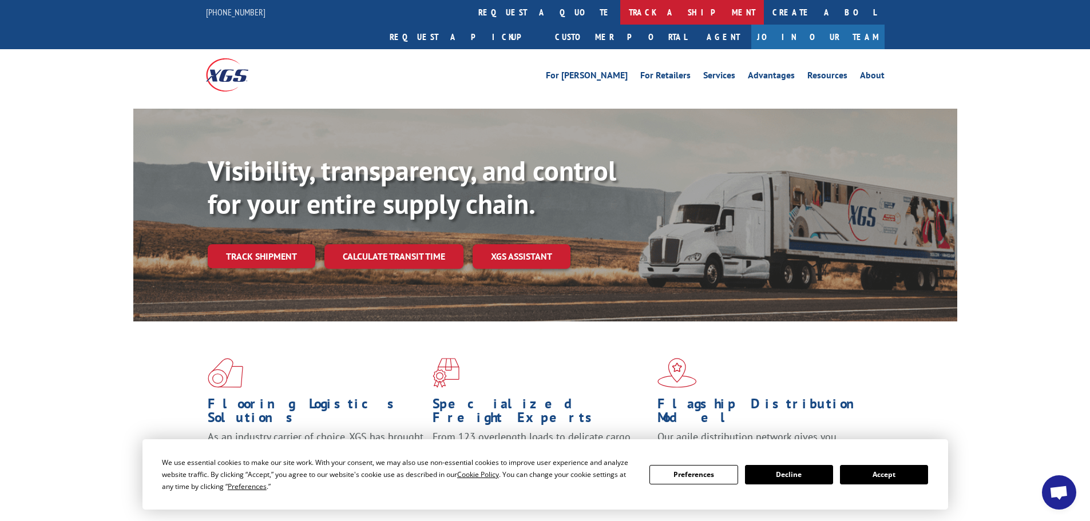
click at [620, 14] on link "track a shipment" at bounding box center [692, 12] width 144 height 25
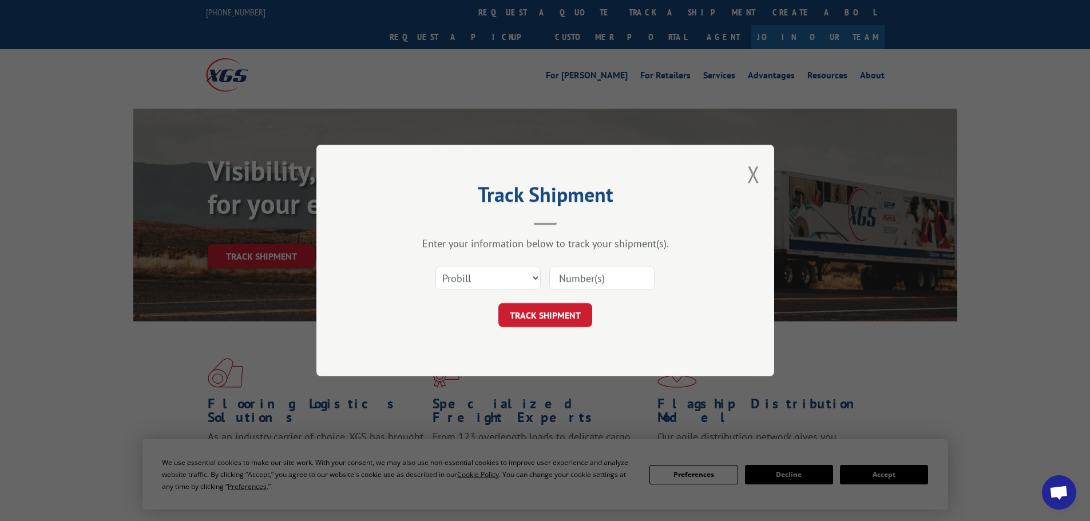
click at [595, 283] on input at bounding box center [601, 278] width 105 height 24
click at [566, 278] on input at bounding box center [601, 278] width 105 height 24
type input "17614057"
click button "TRACK SHIPMENT" at bounding box center [545, 315] width 94 height 24
